Goal: Information Seeking & Learning: Learn about a topic

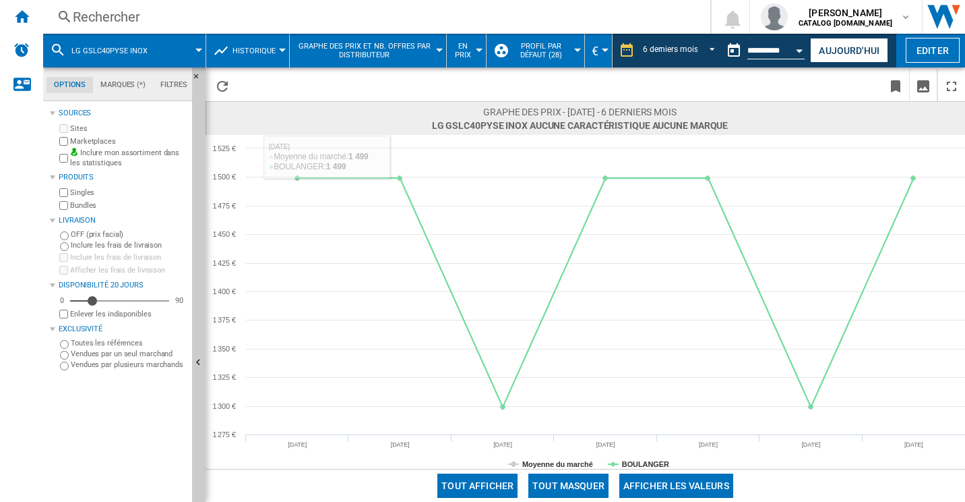
click at [304, 18] on div "Rechercher" at bounding box center [374, 16] width 603 height 19
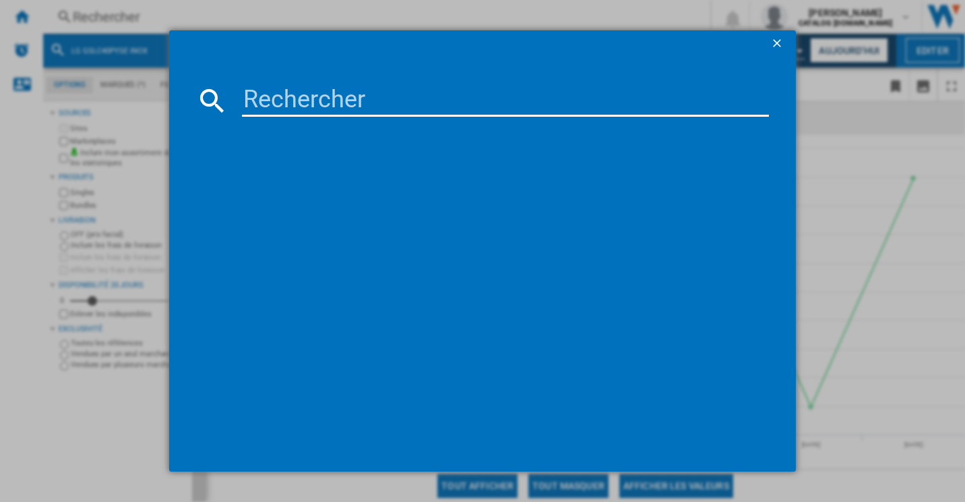
click at [340, 100] on input at bounding box center [506, 100] width 528 height 32
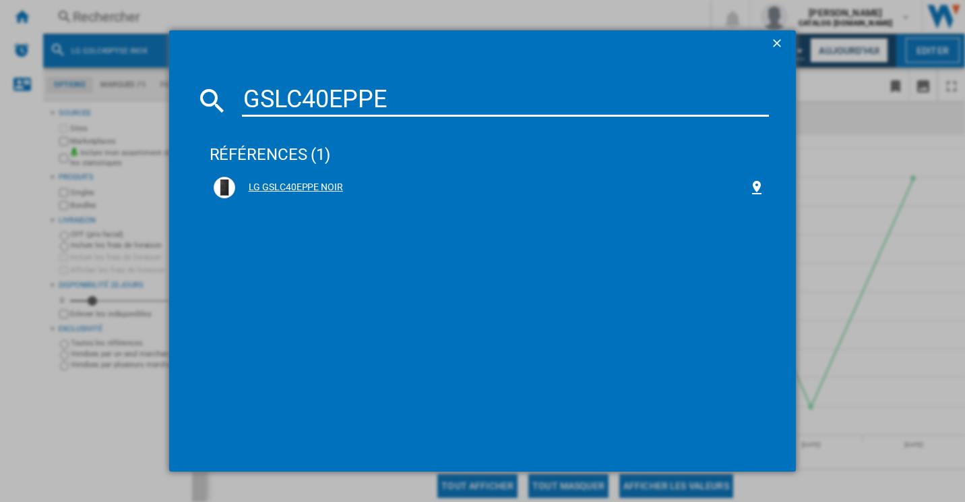
type input "GSLC40EPPE"
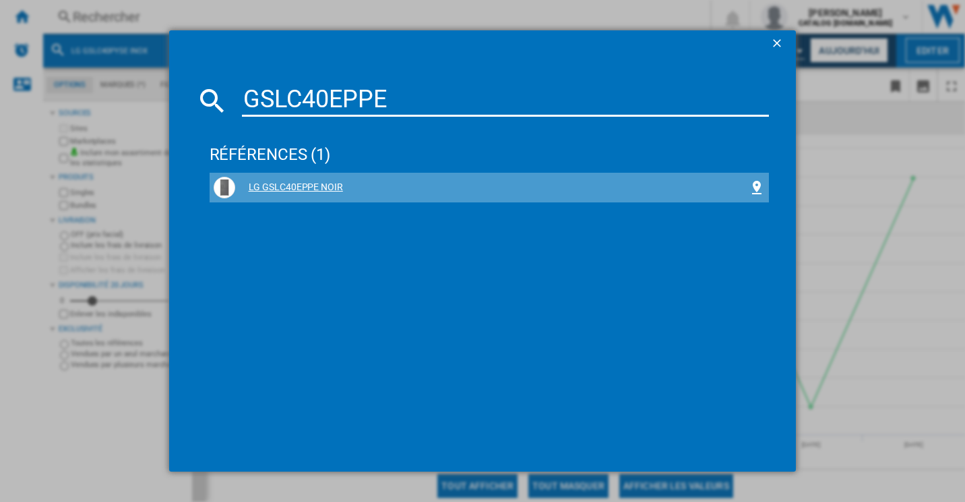
click at [306, 183] on div "LG GSLC40EPPE NOIR" at bounding box center [492, 187] width 514 height 13
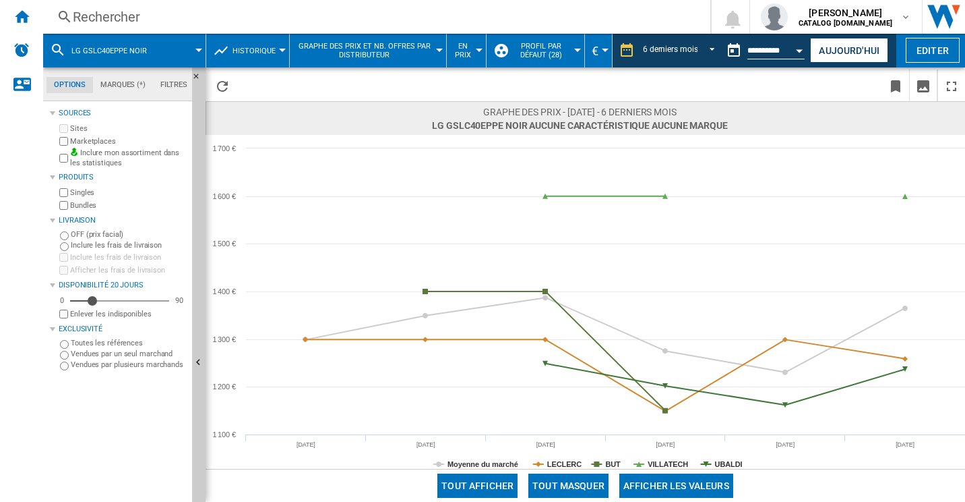
click at [281, 18] on div "Rechercher" at bounding box center [374, 16] width 603 height 19
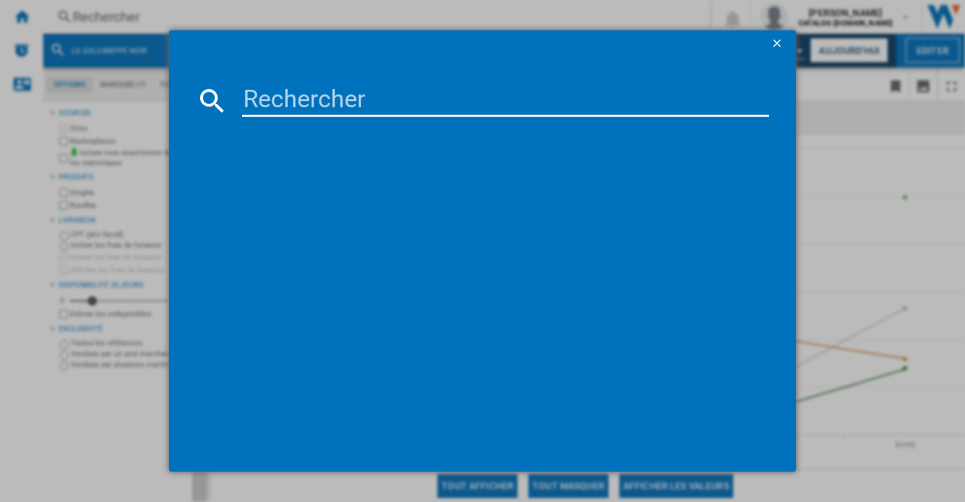
click at [370, 95] on input at bounding box center [506, 100] width 528 height 32
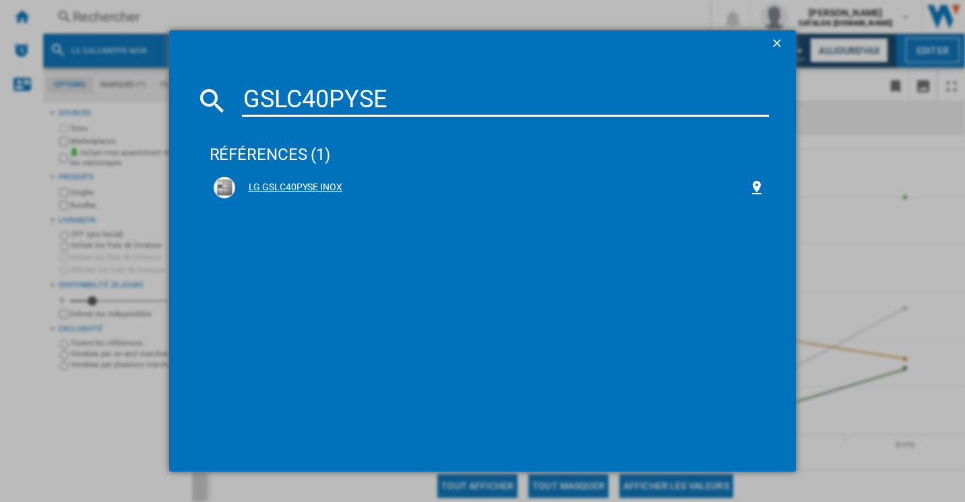
type input "GSLC40PYSE"
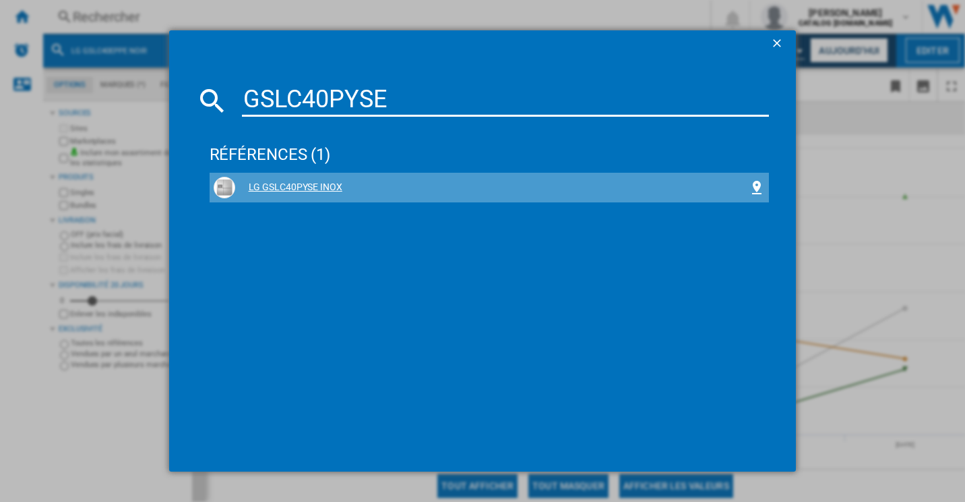
click at [337, 187] on div "LG GSLC40PYSE INOX" at bounding box center [492, 187] width 514 height 13
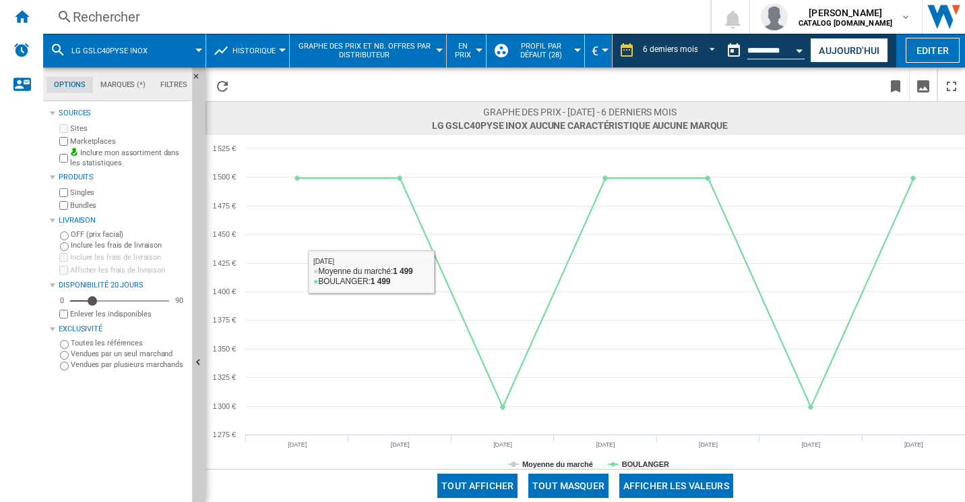
click at [157, 20] on div "Rechercher" at bounding box center [374, 16] width 603 height 19
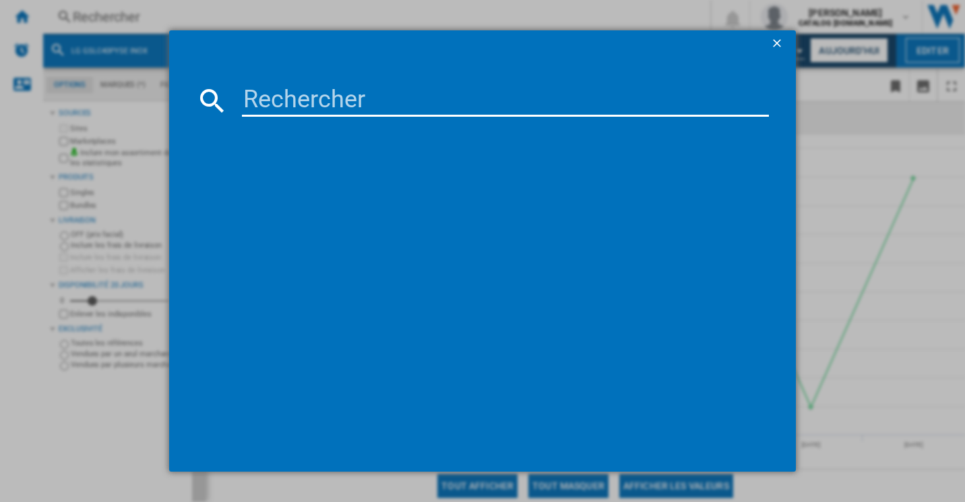
click at [277, 94] on input at bounding box center [506, 100] width 528 height 32
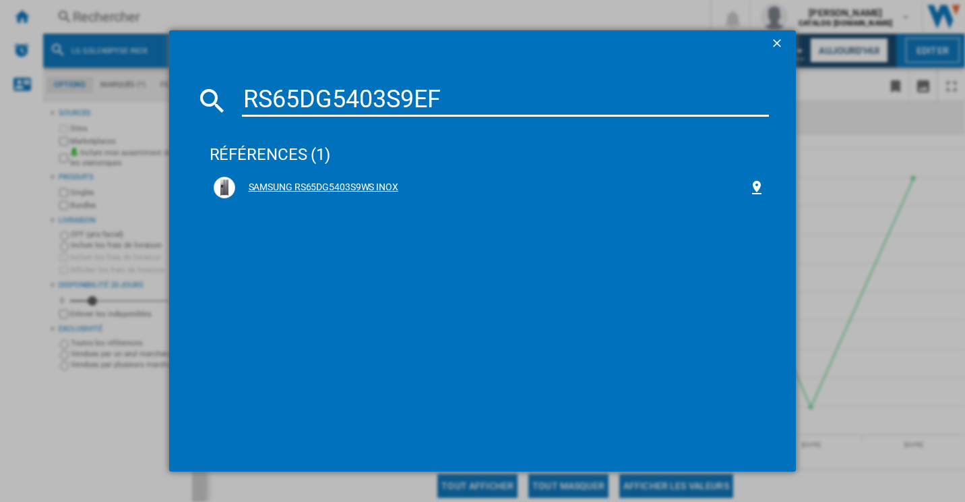
type input "RS65DG5403S9EF"
click at [373, 187] on div "SAMSUNG RS65DG5403S9WS INOX" at bounding box center [492, 187] width 514 height 13
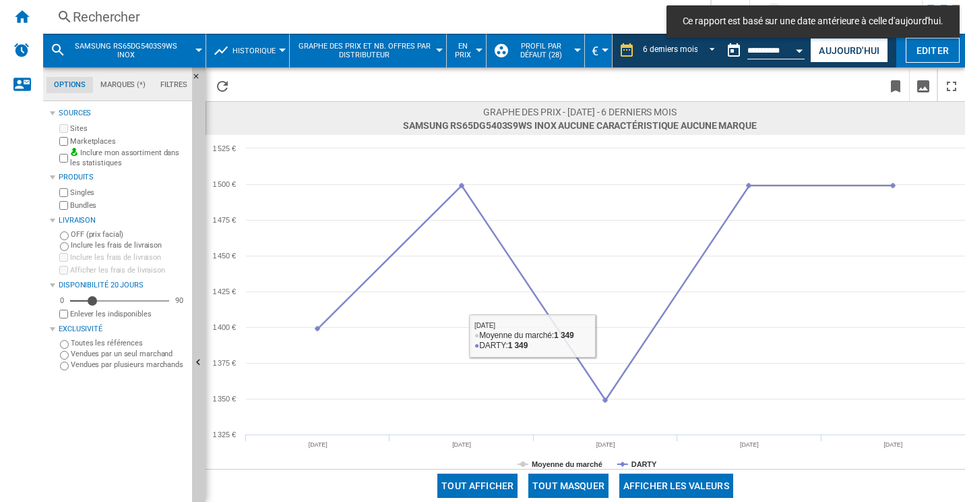
click at [576, 458] on rect at bounding box center [586, 302] width 760 height 334
